Goal: Navigation & Orientation: Find specific page/section

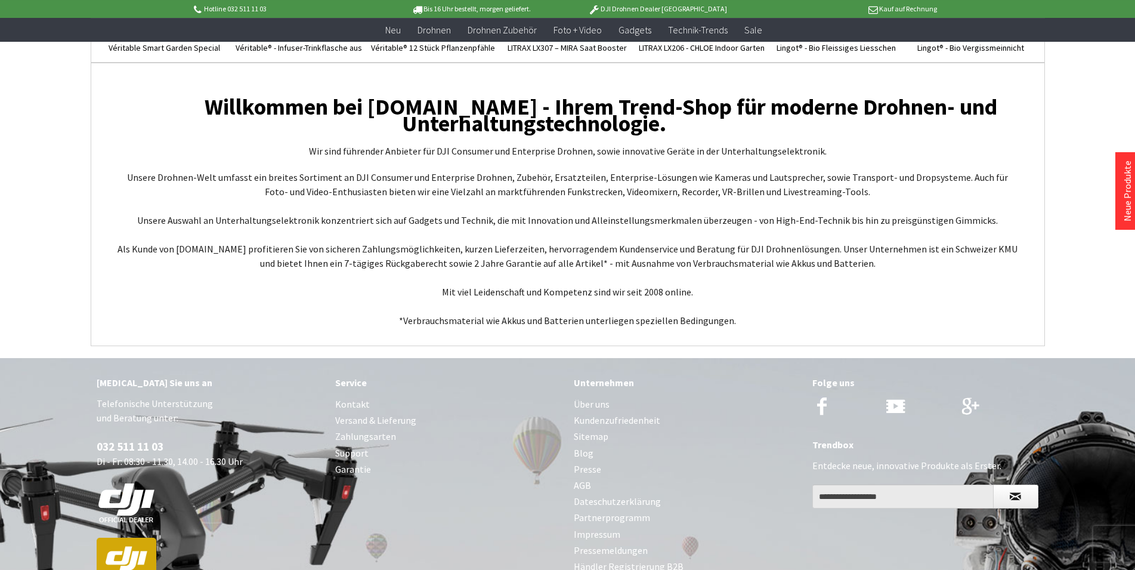
scroll to position [4583, 0]
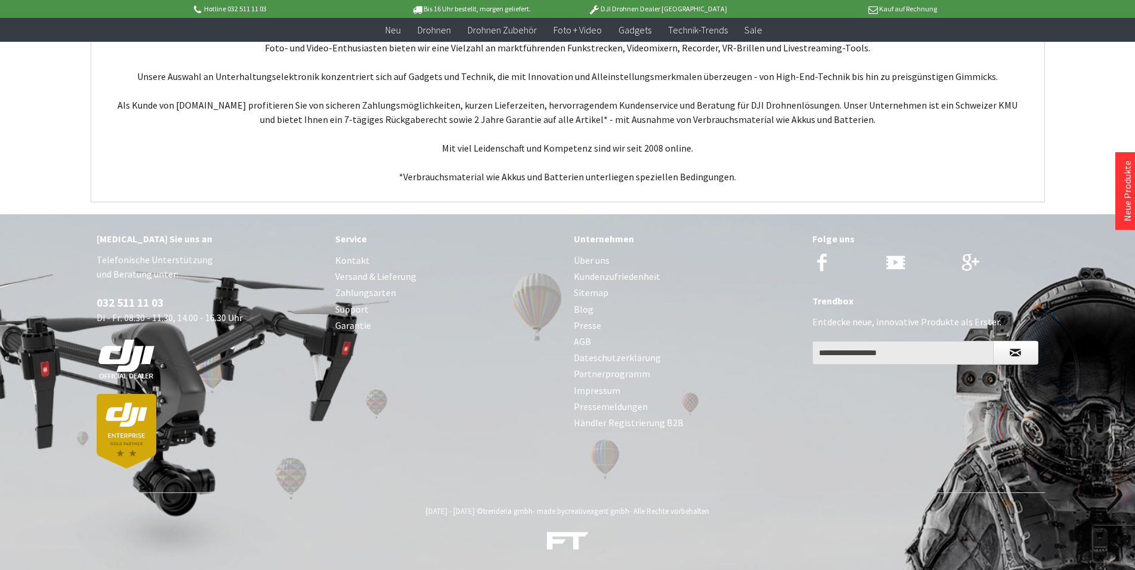
click at [599, 391] on link "Impressum" at bounding box center [687, 390] width 227 height 16
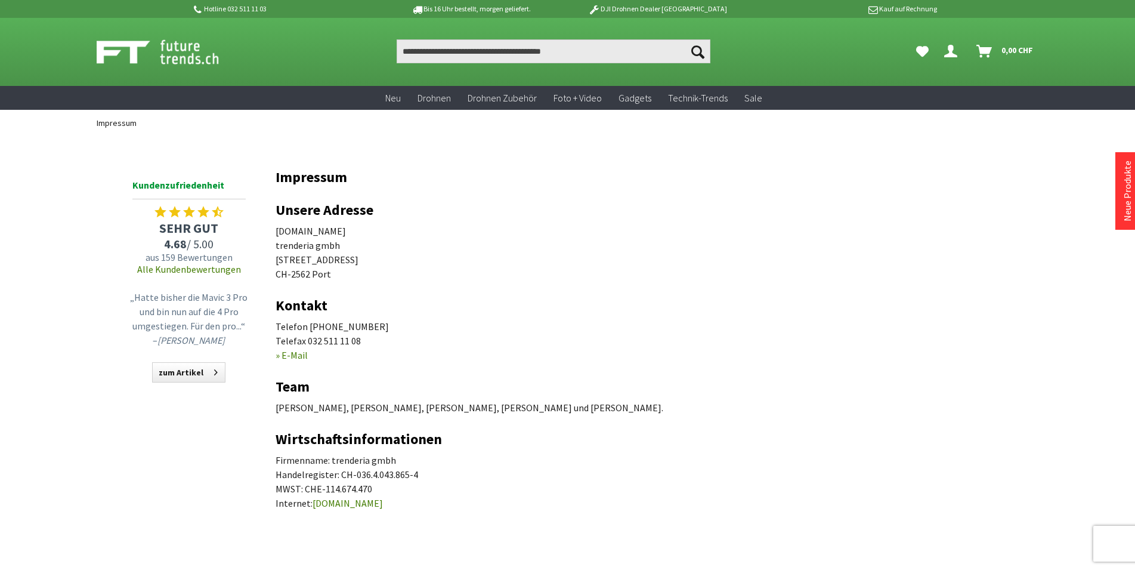
scroll to position [61, 0]
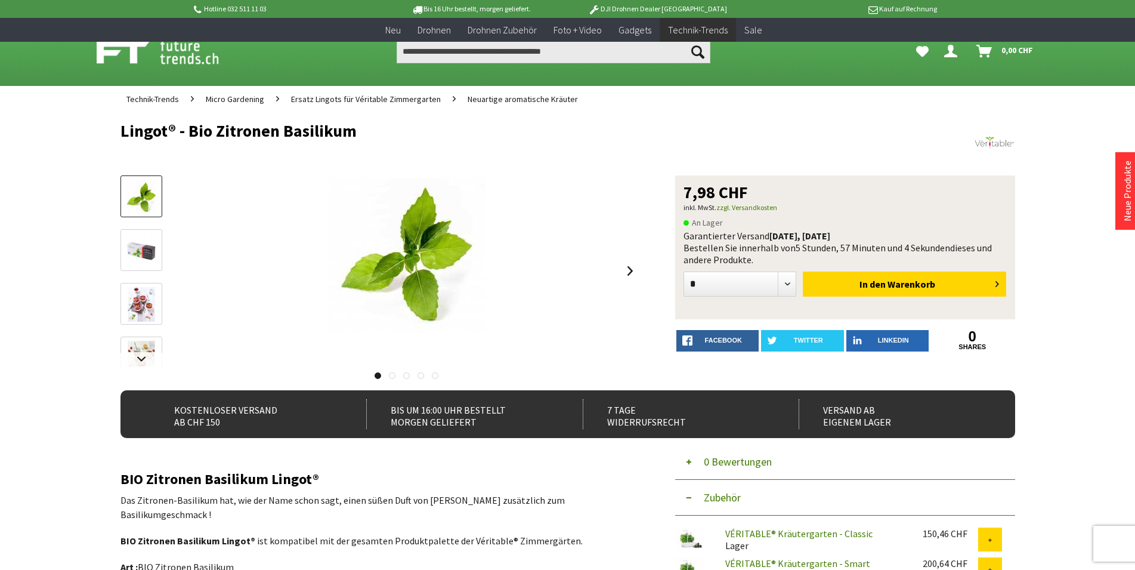
scroll to position [122, 0]
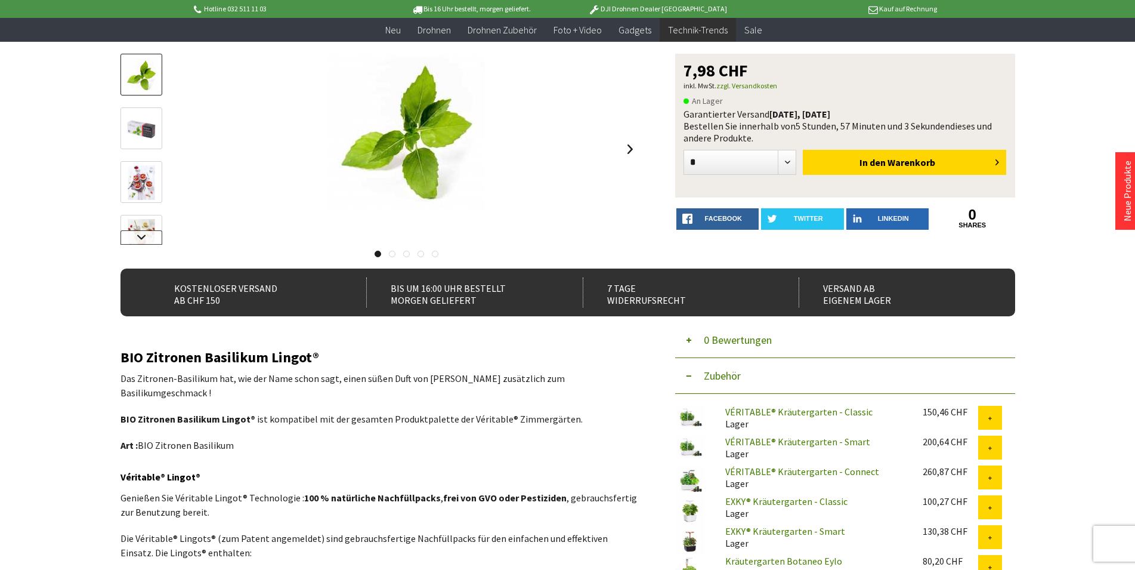
click at [139, 239] on link at bounding box center [142, 237] width 42 height 14
click at [141, 140] on link at bounding box center [142, 158] width 42 height 42
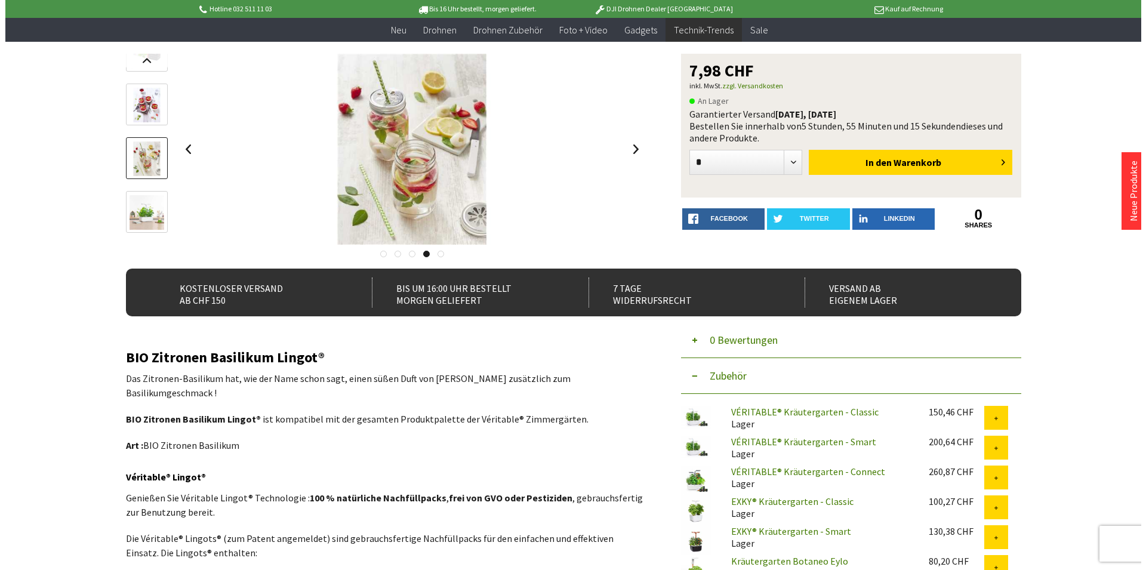
scroll to position [0, 0]
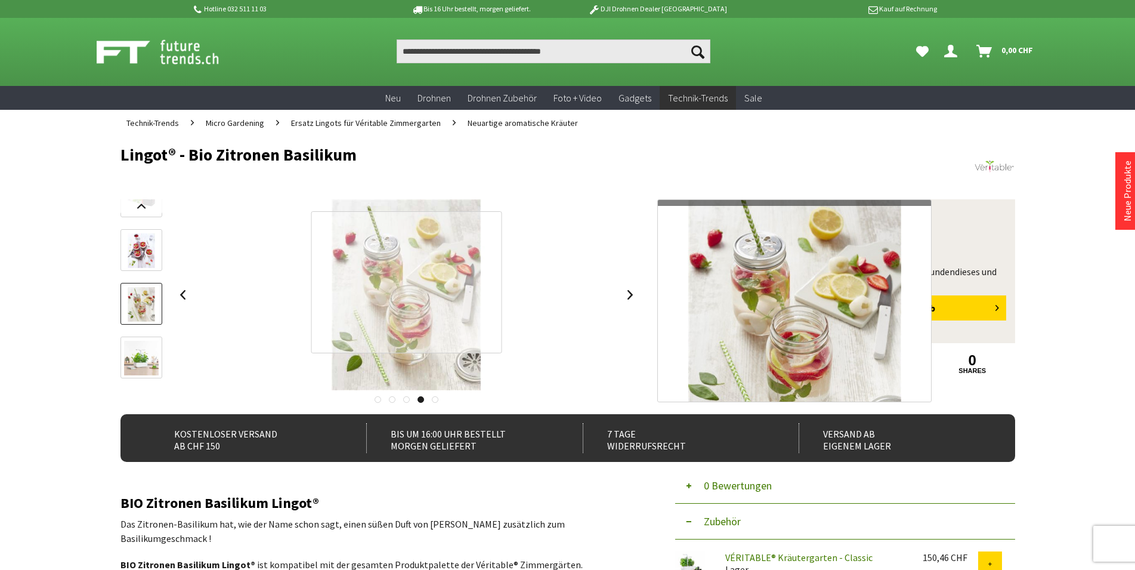
click at [414, 282] on div at bounding box center [406, 282] width 191 height 142
